Goal: Transaction & Acquisition: Purchase product/service

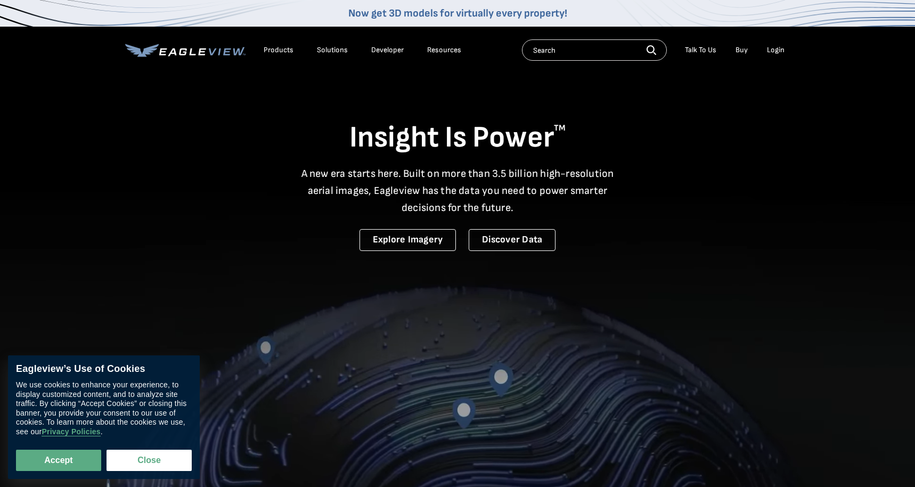
click at [779, 50] on div "Login" at bounding box center [776, 50] width 18 height 10
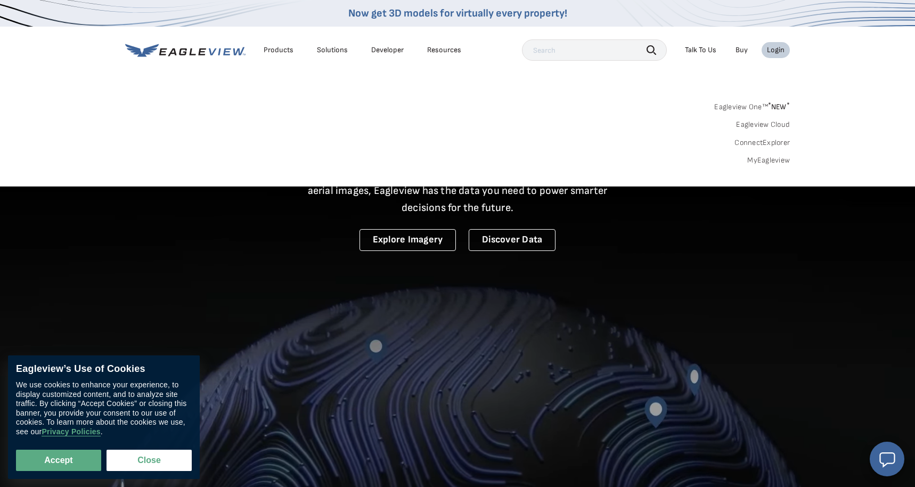
click at [770, 158] on link "MyEagleview" at bounding box center [768, 161] width 43 height 10
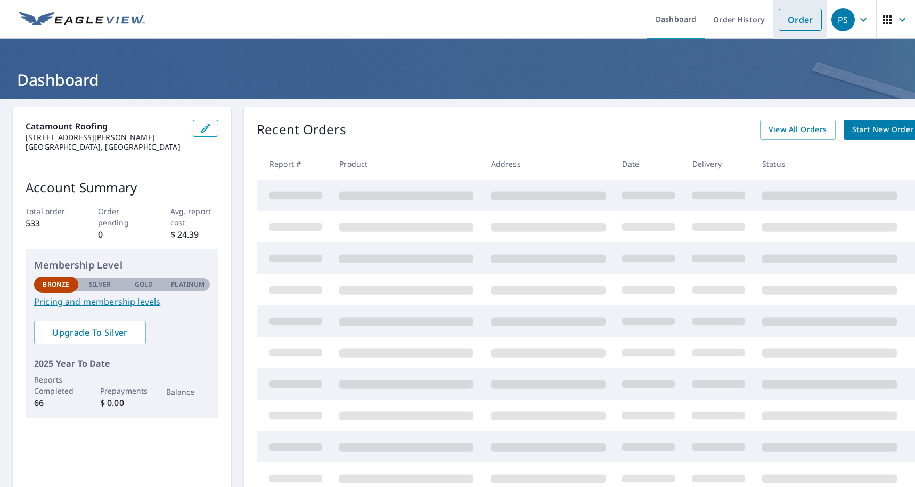
click at [796, 27] on link "Order" at bounding box center [800, 20] width 43 height 22
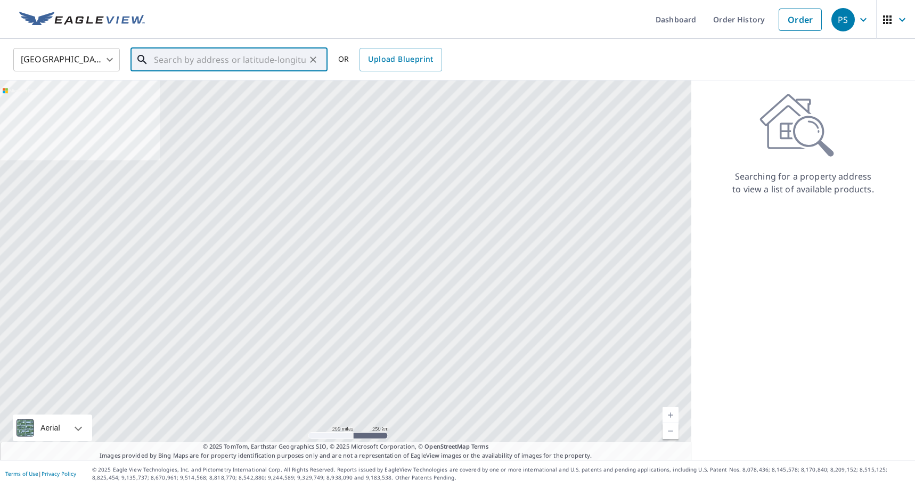
click at [194, 58] on input "text" at bounding box center [230, 60] width 152 height 30
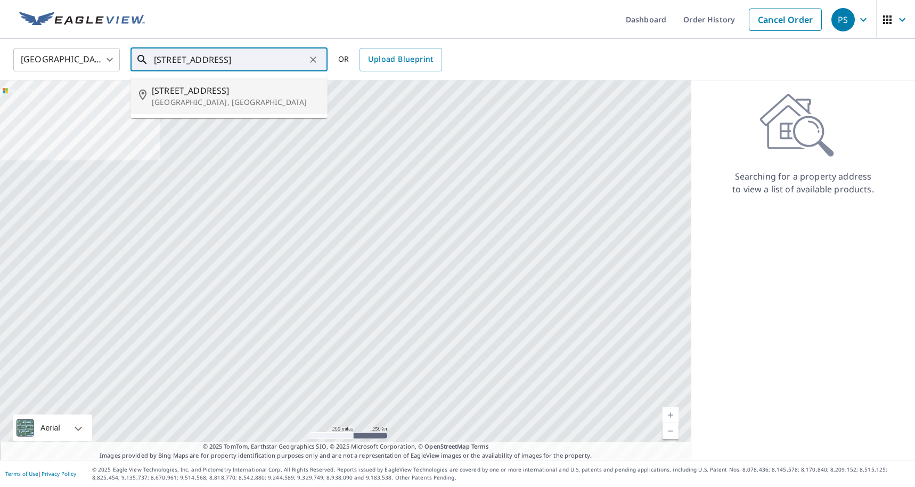
click at [194, 92] on span "[STREET_ADDRESS]" at bounding box center [235, 90] width 167 height 13
type input "[STREET_ADDRESS]"
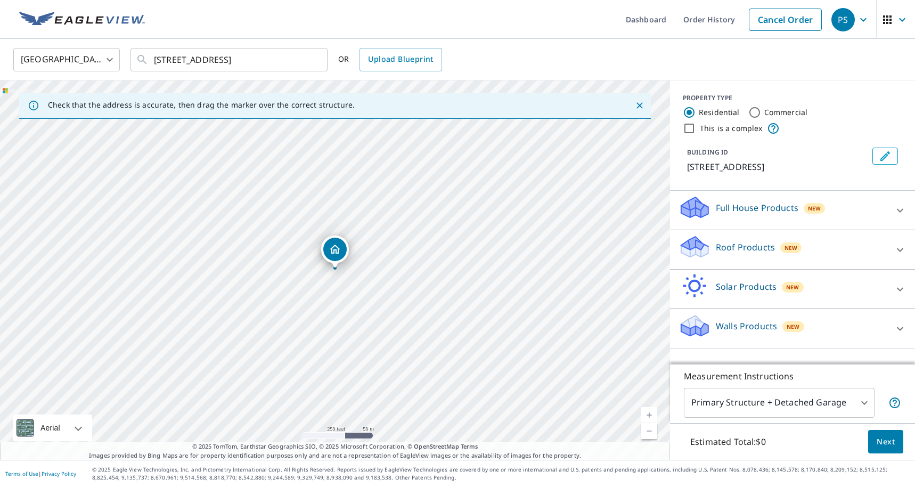
click at [831, 248] on div "Roof Products New" at bounding box center [783, 249] width 209 height 30
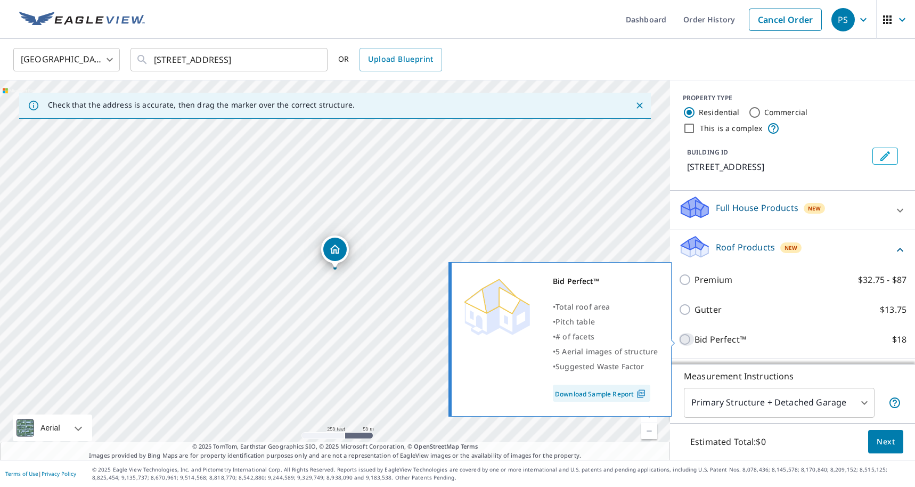
click at [682, 340] on input "Bid Perfect™ $18" at bounding box center [687, 339] width 16 height 13
checkbox input "true"
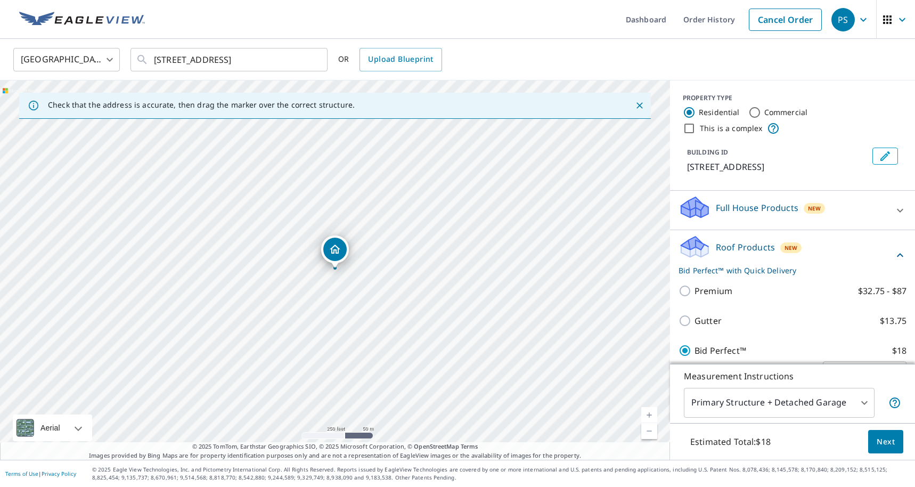
click at [885, 443] on span "Next" at bounding box center [886, 441] width 18 height 13
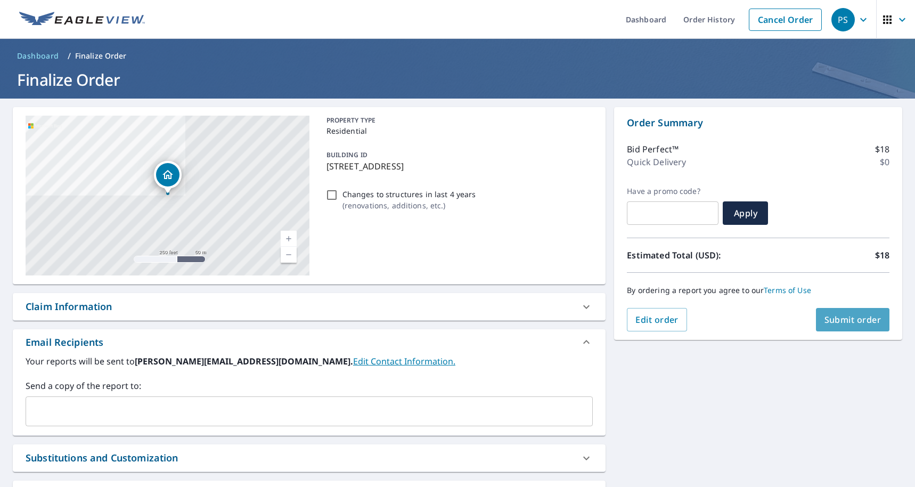
click at [851, 324] on span "Submit order" at bounding box center [853, 320] width 57 height 12
